Goal: Transaction & Acquisition: Purchase product/service

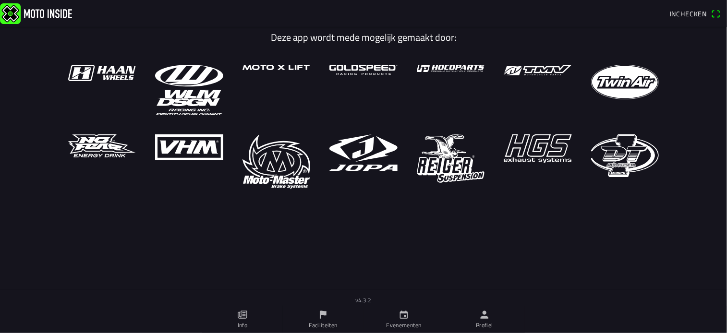
click at [695, 14] on span "Inchecken" at bounding box center [688, 14] width 37 height 10
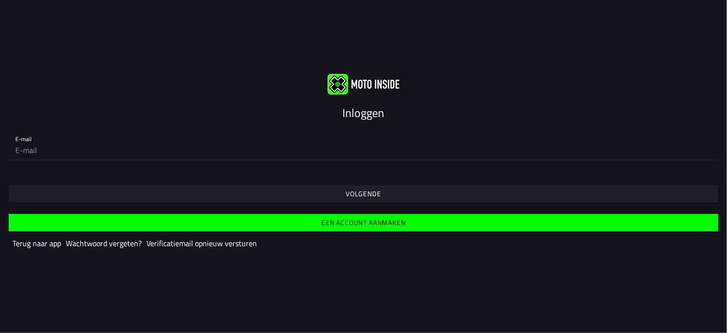
click at [24, 152] on input "email" at bounding box center [363, 150] width 697 height 19
type input "[EMAIL_ADDRESS][DOMAIN_NAME]"
click at [345, 196] on span "Volgende" at bounding box center [363, 193] width 695 height 17
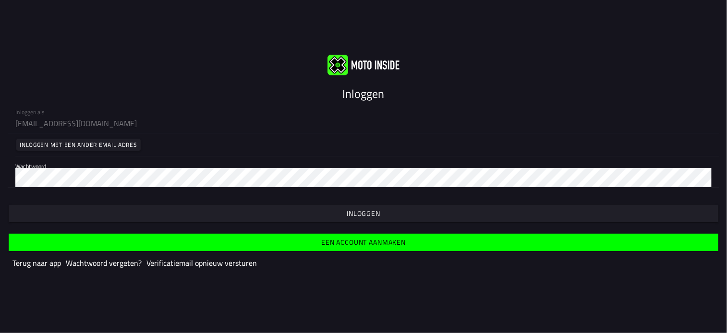
click at [0, 0] on slot "Inloggen" at bounding box center [0, 0] width 0 height 0
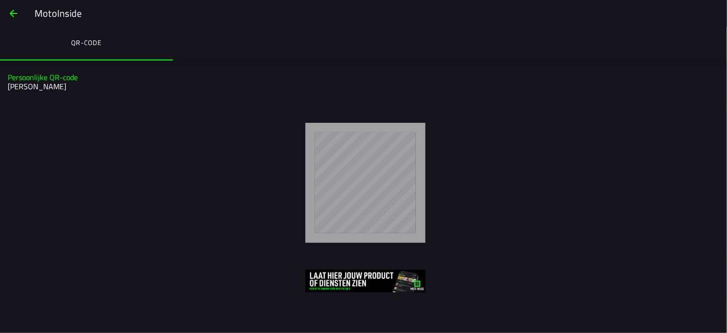
click at [10, 11] on span "button" at bounding box center [14, 13] width 12 height 23
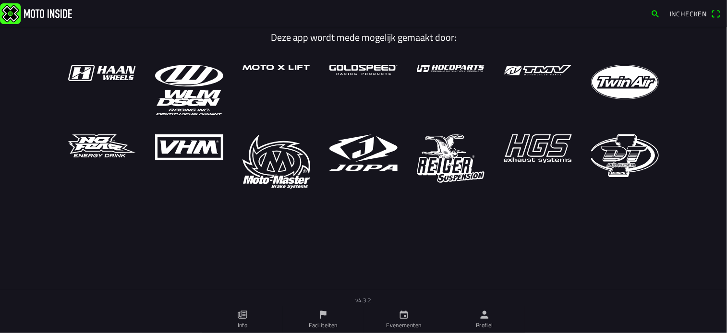
click at [402, 318] on icon "kalender" at bounding box center [404, 315] width 11 height 11
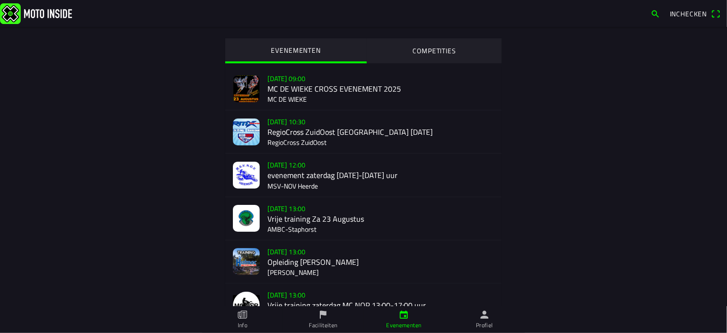
click at [306, 131] on div "[DATE] 10:30 RegioCross ZuidOost [GEOGRAPHIC_DATA] [DATE] RegioCross ZuidOost" at bounding box center [381, 131] width 227 height 43
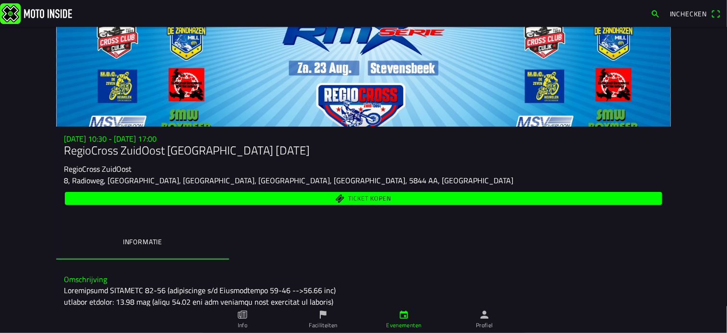
click at [375, 197] on span "Ticket kopen" at bounding box center [369, 199] width 43 height 6
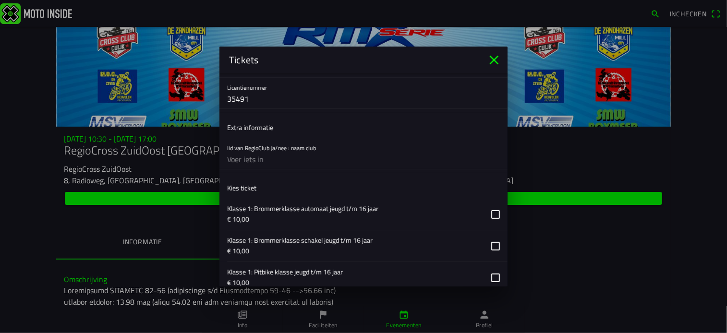
scroll to position [248, 0]
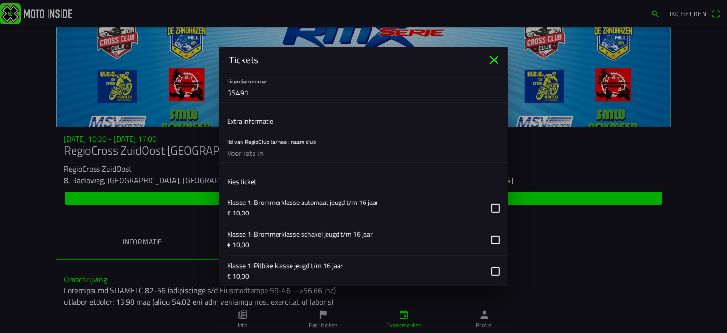
click at [261, 155] on input "text" at bounding box center [363, 153] width 273 height 19
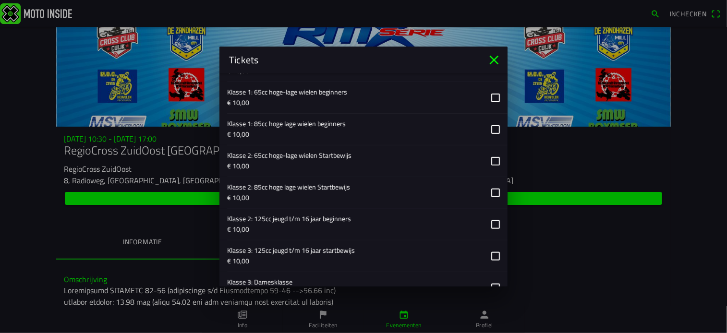
scroll to position [458, 0]
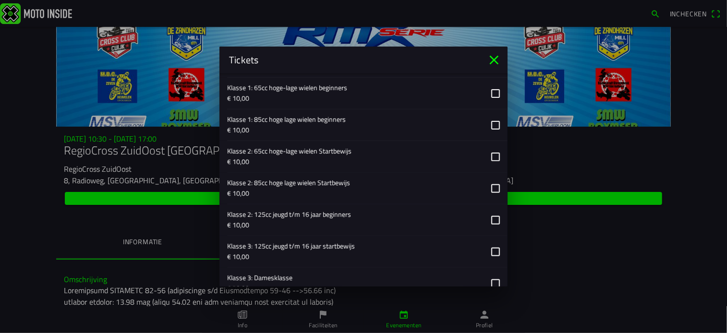
type input "SMW Boxmeer"
click at [487, 122] on button "button" at bounding box center [367, 125] width 281 height 31
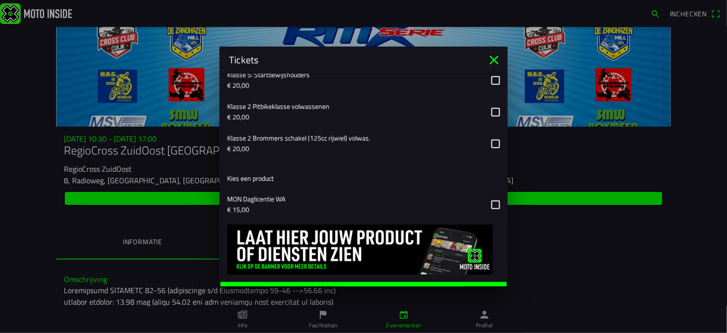
scroll to position [800, 0]
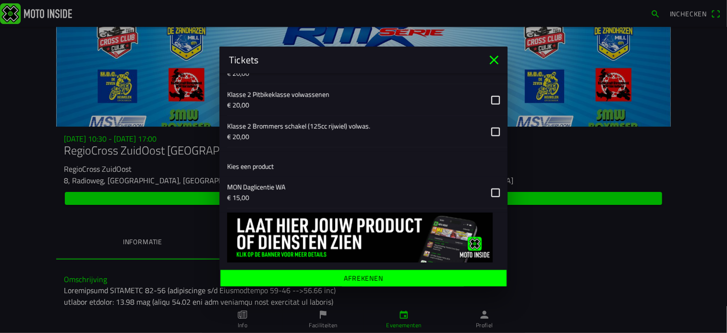
click at [371, 277] on ion-label "Afrekenen" at bounding box center [363, 279] width 39 height 7
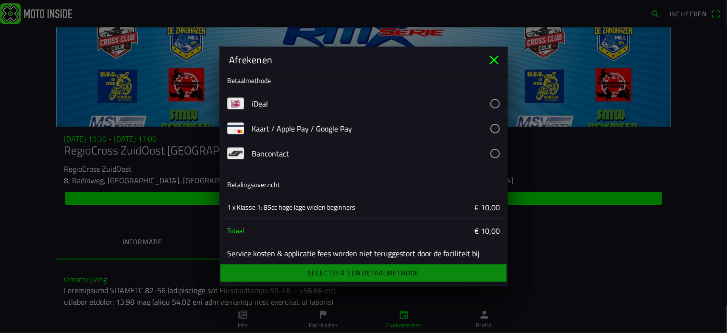
scroll to position [5, 0]
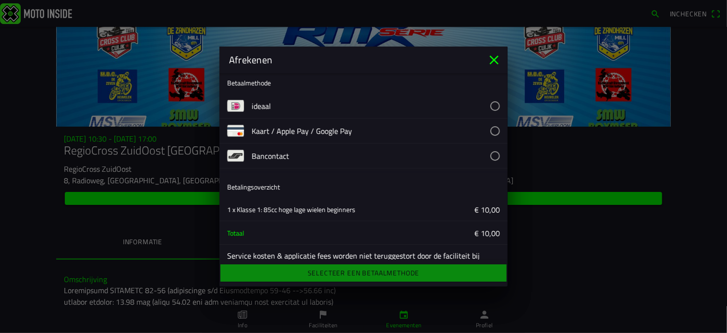
click at [486, 102] on button "button" at bounding box center [380, 106] width 256 height 25
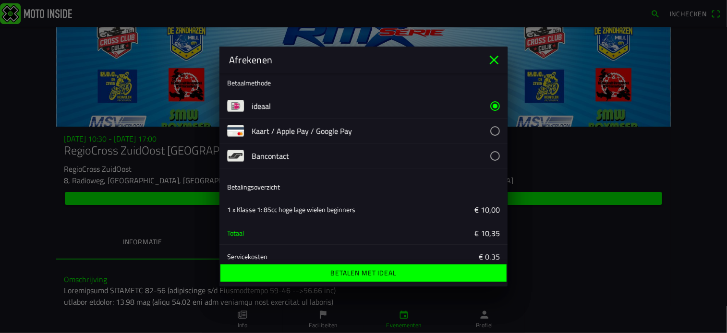
click at [388, 271] on ion-label "Betalen met iDeal" at bounding box center [364, 273] width 66 height 7
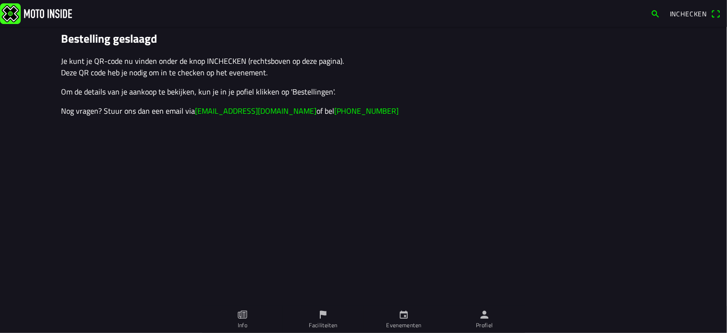
click at [697, 10] on span "Inchecken" at bounding box center [688, 14] width 37 height 10
